Goal: Information Seeking & Learning: Understand process/instructions

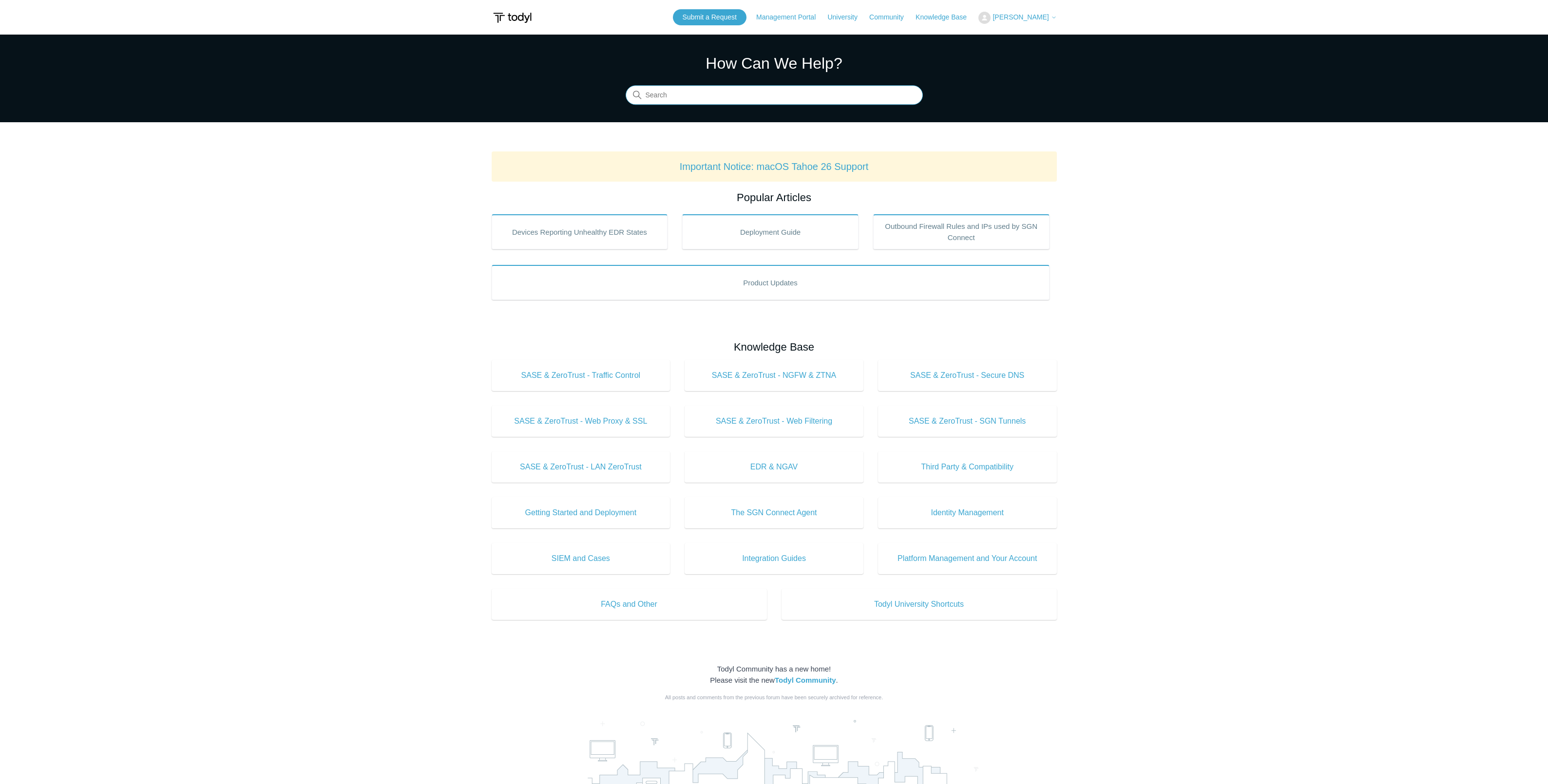
click at [694, 98] on input "Search" at bounding box center [773, 96] width 297 height 19
type input "mac"
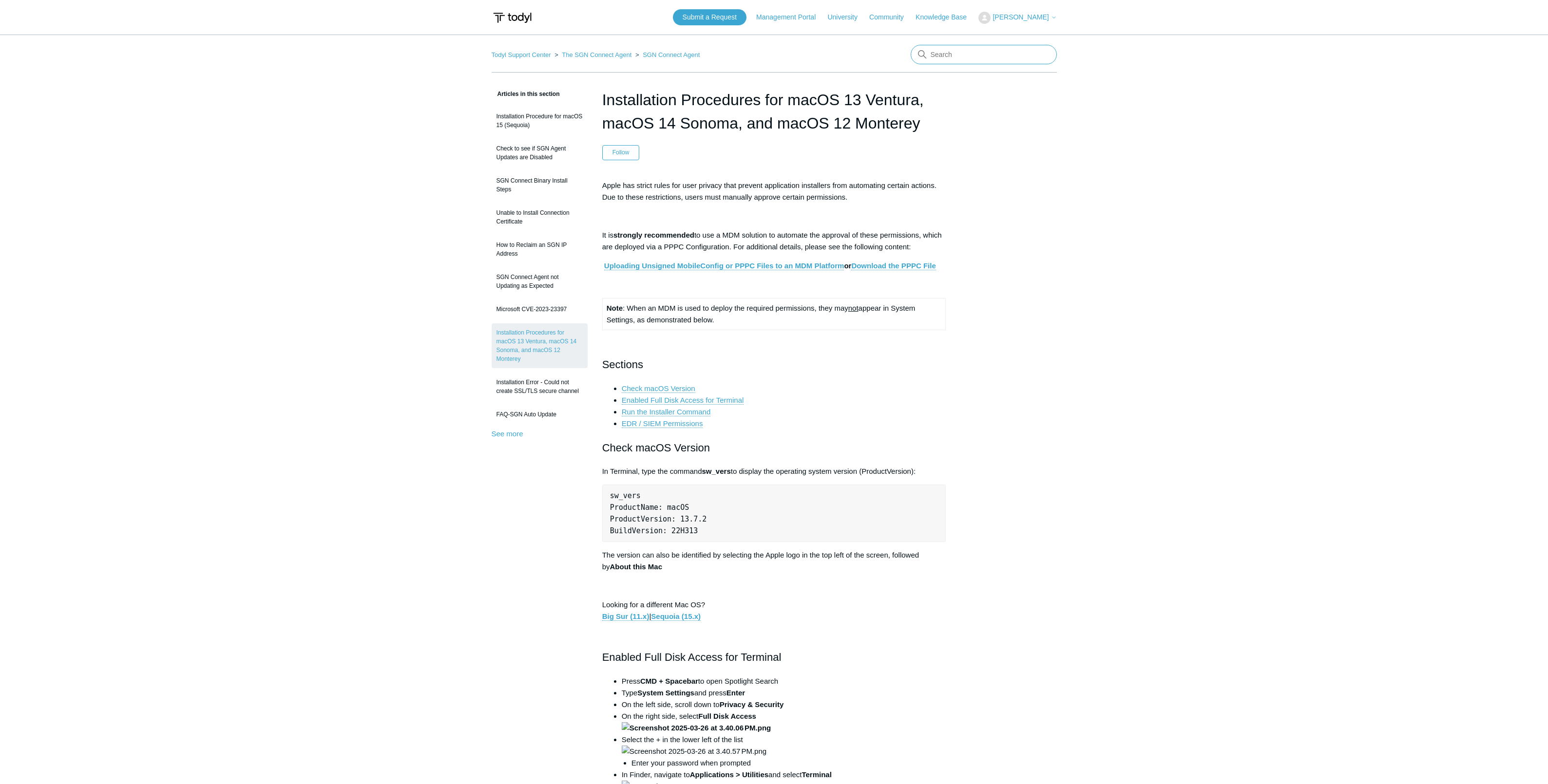
click at [987, 55] on input "Search" at bounding box center [984, 55] width 146 height 19
type input "mac ssl"
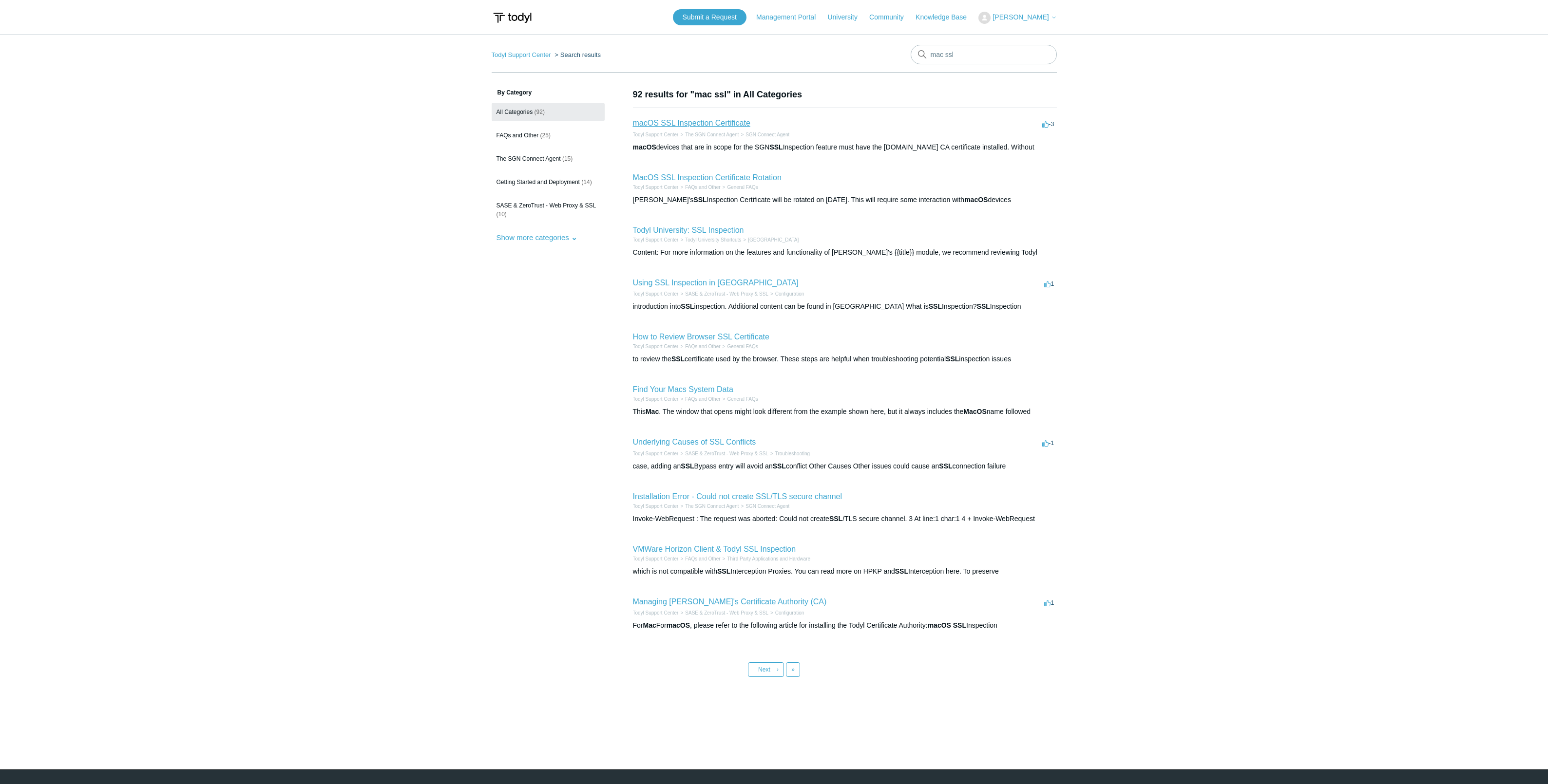
click at [684, 125] on link "macOS SSL Inspection Certificate" at bounding box center [692, 123] width 117 height 8
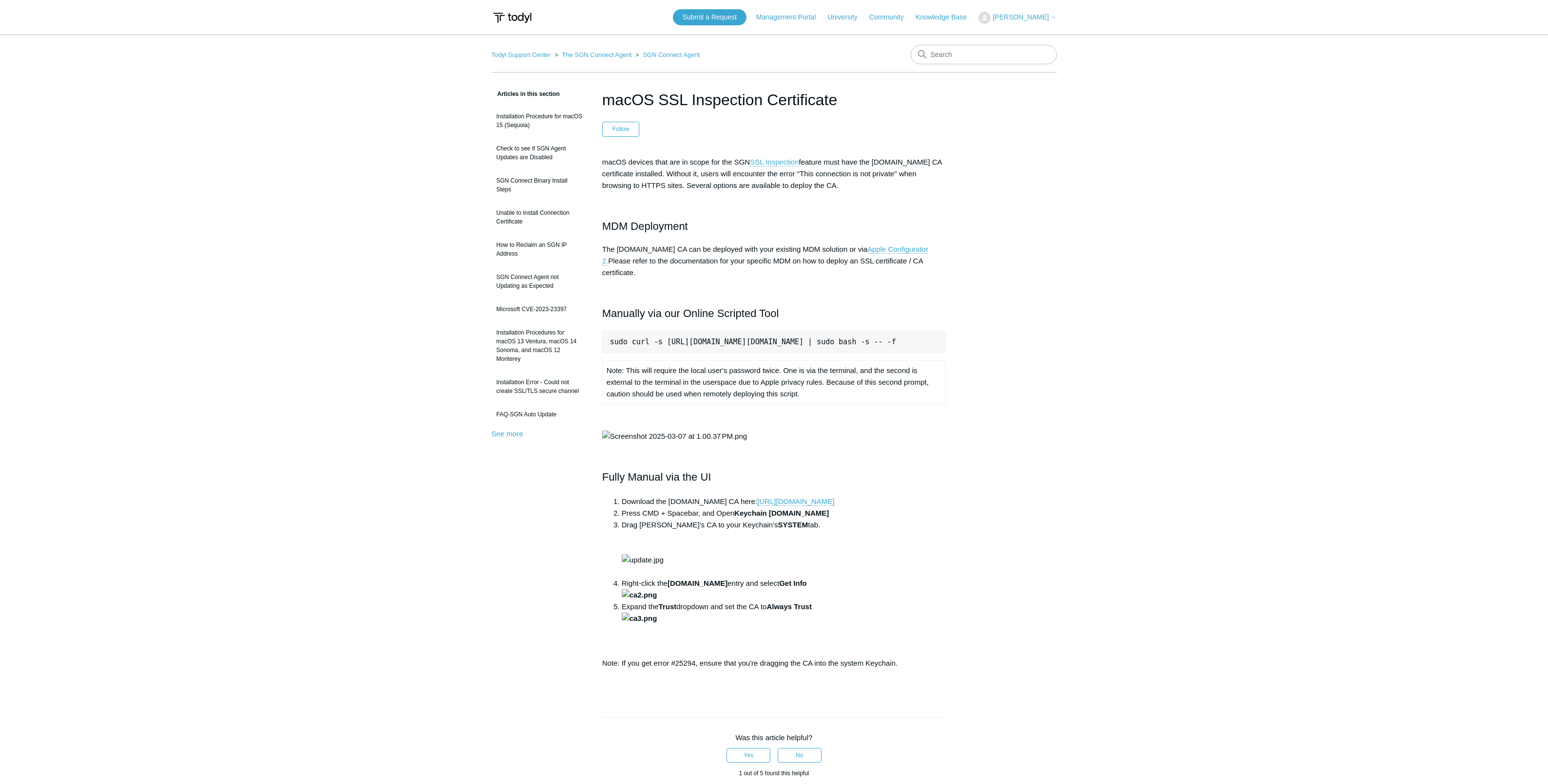
scroll to position [0, 46]
drag, startPoint x: 611, startPoint y: 330, endPoint x: 964, endPoint y: 348, distance: 353.5
click at [964, 348] on div "Articles in this section Installation Procedure for macOS 15 (Sequoia) Check to…" at bounding box center [774, 565] width 565 height 954
copy pre "sudo curl -s https://download.todyl.com/misc/macOS-install-CA.sh | sudo bash -s…"
